Goal: Task Accomplishment & Management: Use online tool/utility

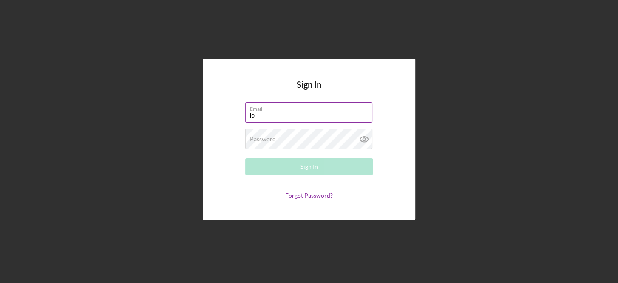
type input "[PERSON_NAME][EMAIL_ADDRESS][PERSON_NAME][DOMAIN_NAME]"
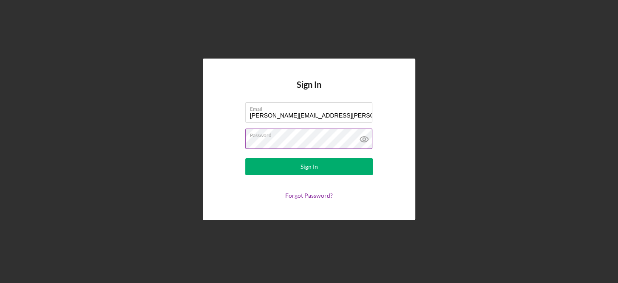
click at [365, 136] on icon at bounding box center [364, 139] width 21 height 21
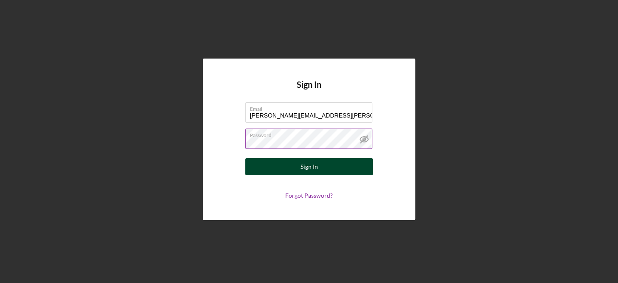
click at [317, 166] on div "Sign In" at bounding box center [308, 167] width 17 height 17
click at [314, 163] on div "Sign In" at bounding box center [308, 167] width 17 height 17
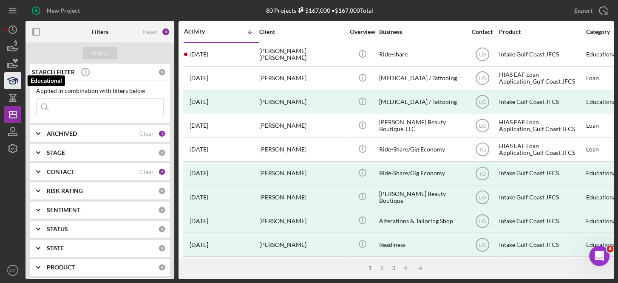
click at [16, 82] on icon "button" at bounding box center [13, 82] width 6 height 3
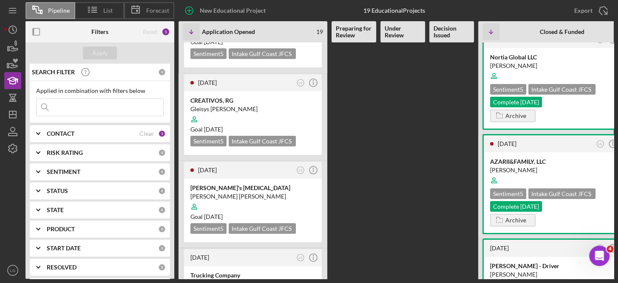
scroll to position [2228, 0]
